Goal: Check status: Check status

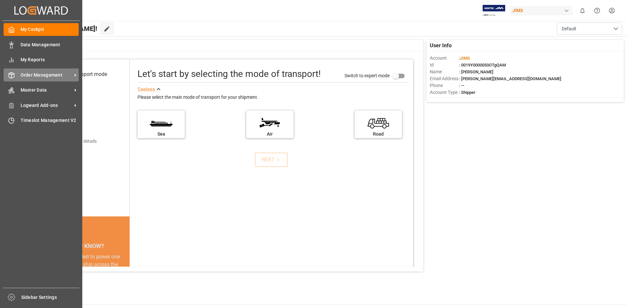
click at [71, 74] on span "Order Management" at bounding box center [47, 75] width 52 height 7
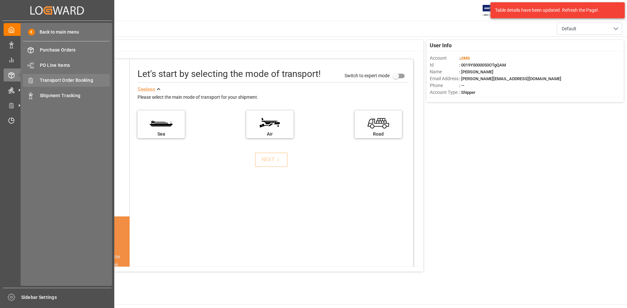
click at [91, 82] on span "Transport Order Booking" at bounding box center [75, 80] width 70 height 7
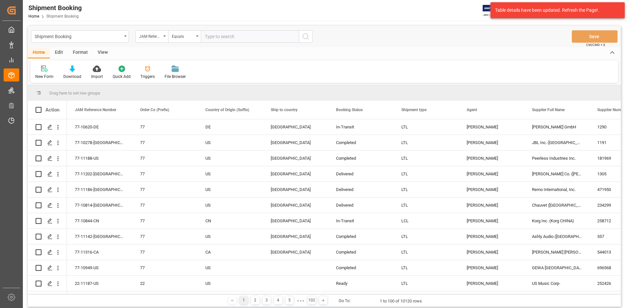
click at [208, 36] on input "text" at bounding box center [250, 36] width 98 height 12
type input "22-9885-CN"
click at [305, 35] on icon "search button" at bounding box center [306, 37] width 8 height 8
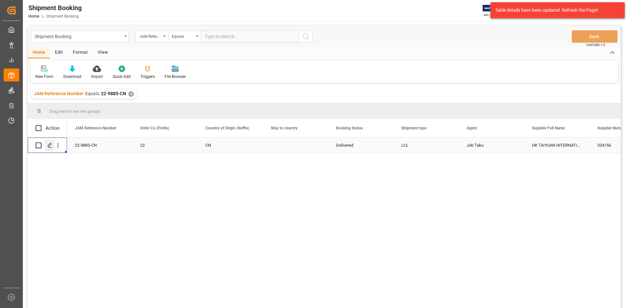
click at [51, 145] on polygon "Press SPACE to select this row." at bounding box center [49, 145] width 3 height 3
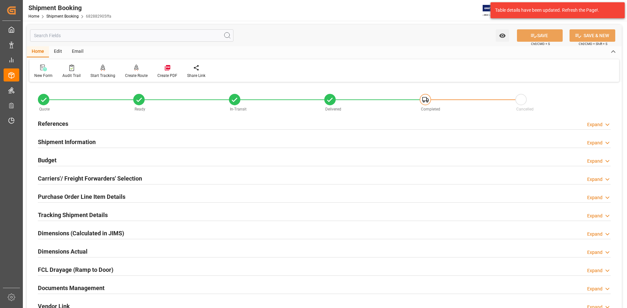
click at [65, 286] on h2 "Documents Management" at bounding box center [71, 288] width 67 height 9
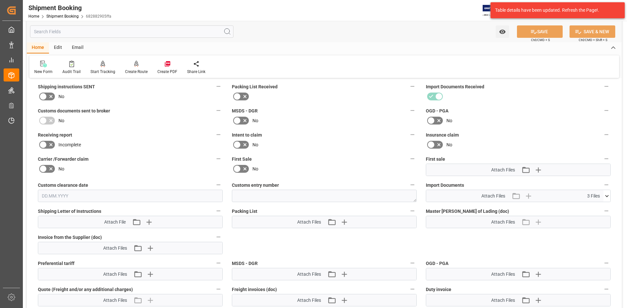
click at [608, 194] on icon at bounding box center [606, 196] width 7 height 7
click at [605, 222] on icon at bounding box center [603, 222] width 7 height 7
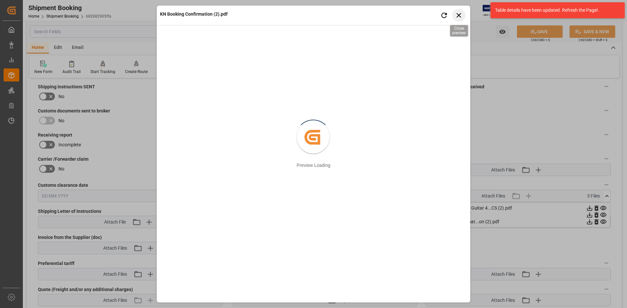
click at [458, 14] on icon "button" at bounding box center [458, 15] width 5 height 5
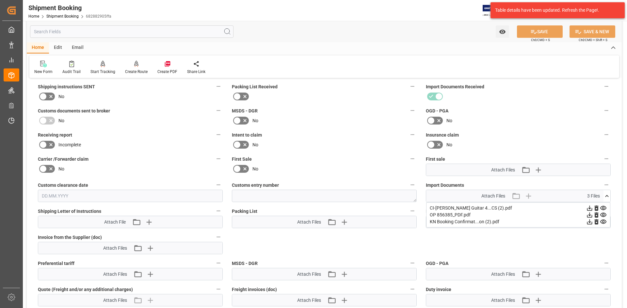
click at [605, 213] on icon at bounding box center [603, 215] width 7 height 7
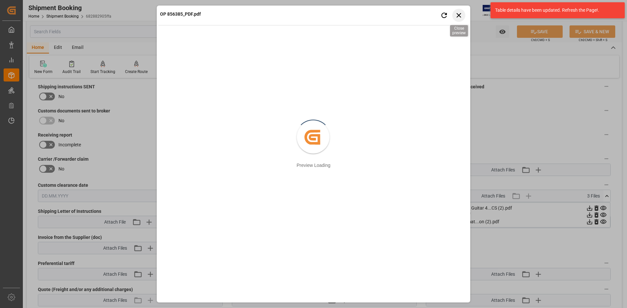
click at [457, 16] on icon "button" at bounding box center [459, 15] width 8 height 8
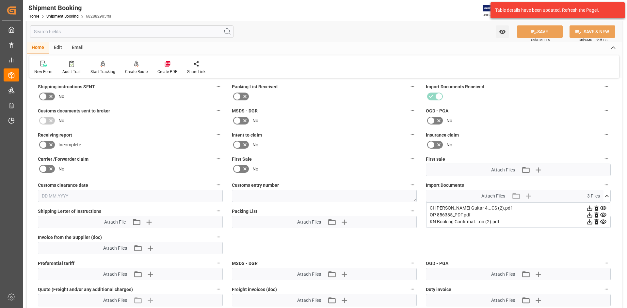
click at [601, 209] on icon at bounding box center [603, 208] width 7 height 7
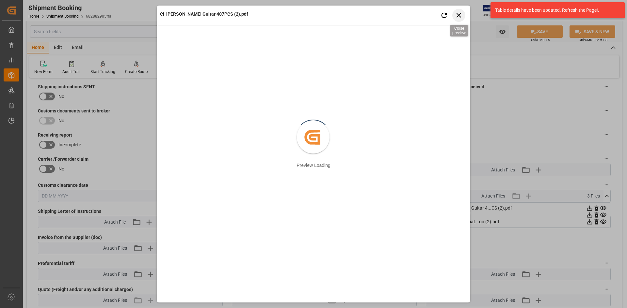
click at [458, 16] on icon "button" at bounding box center [458, 15] width 5 height 5
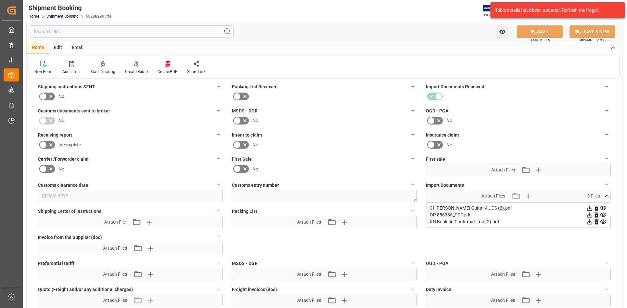
click at [604, 215] on icon at bounding box center [603, 215] width 6 height 4
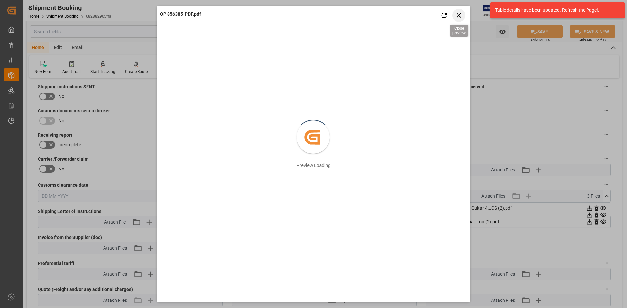
click at [456, 13] on icon "button" at bounding box center [459, 15] width 8 height 8
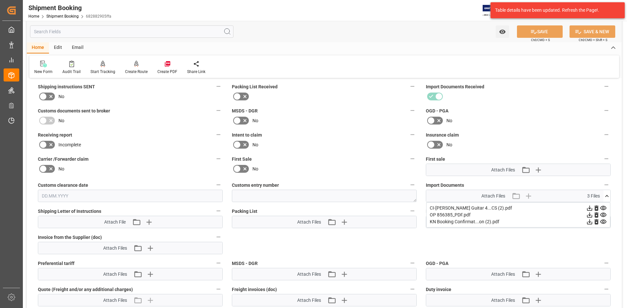
click at [589, 215] on icon at bounding box center [589, 215] width 5 height 5
